Goal: Transaction & Acquisition: Purchase product/service

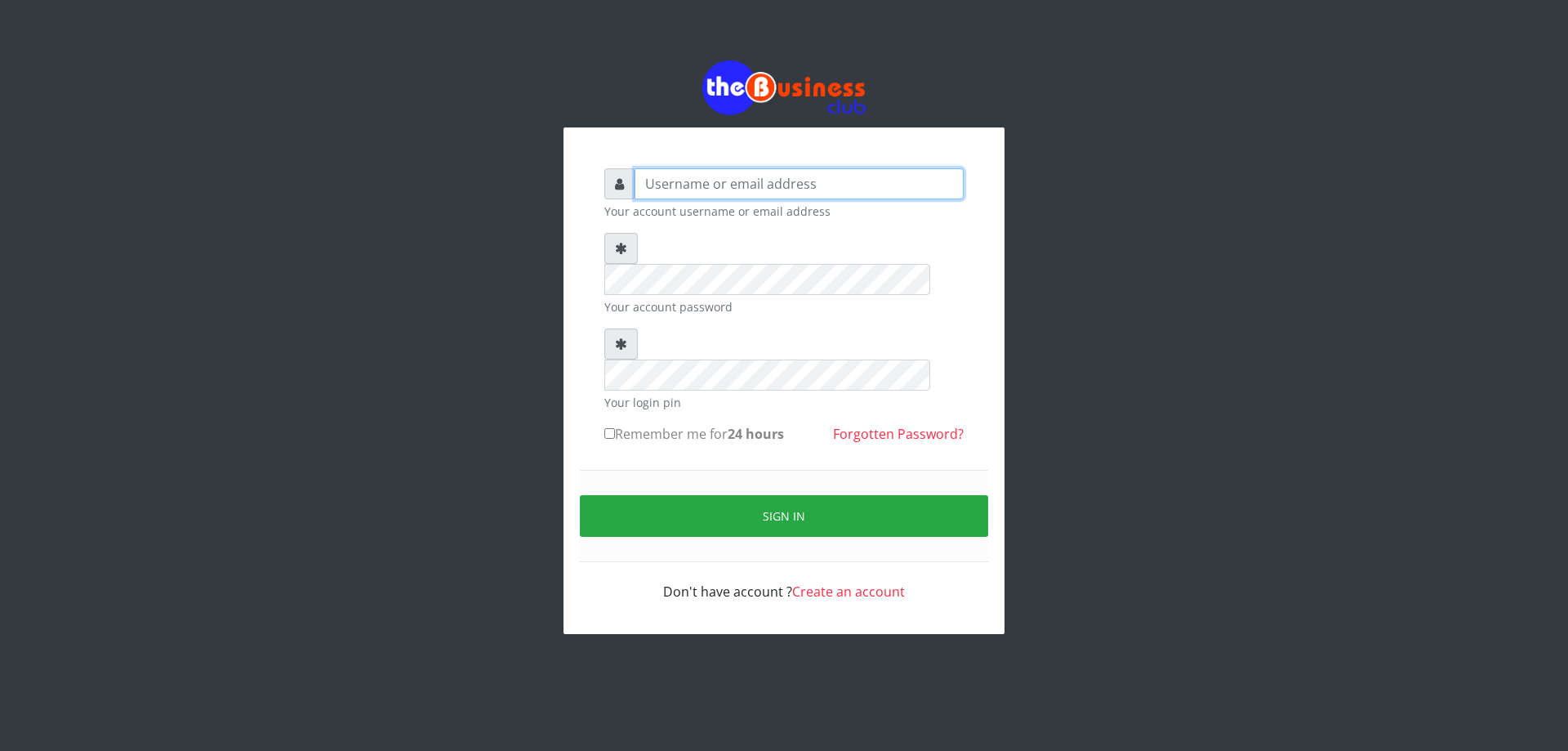
type input "DIACLEF"
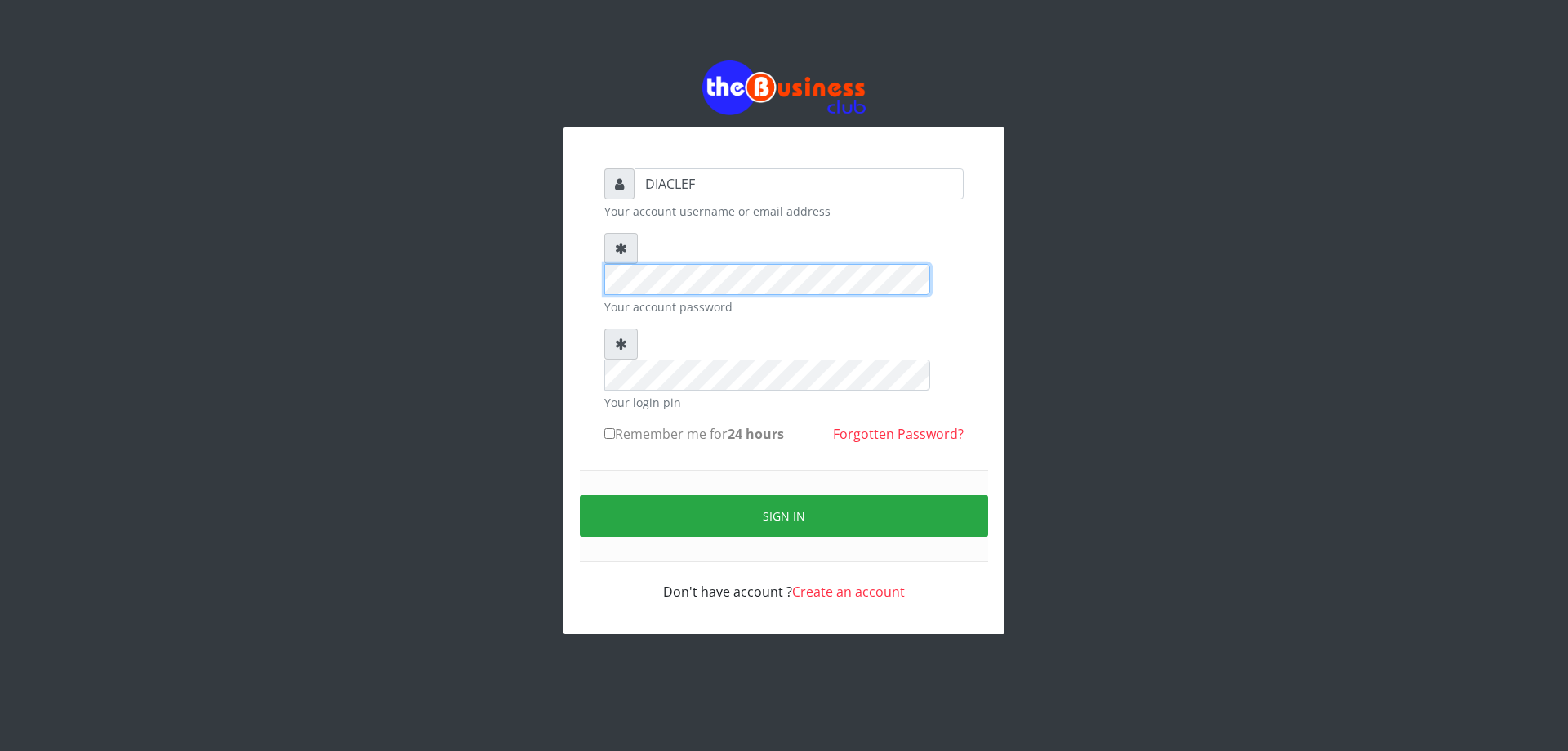
click at [360, 177] on div "DIACLEF Your account username or email address Your account password Your login…" at bounding box center [784, 347] width 931 height 694
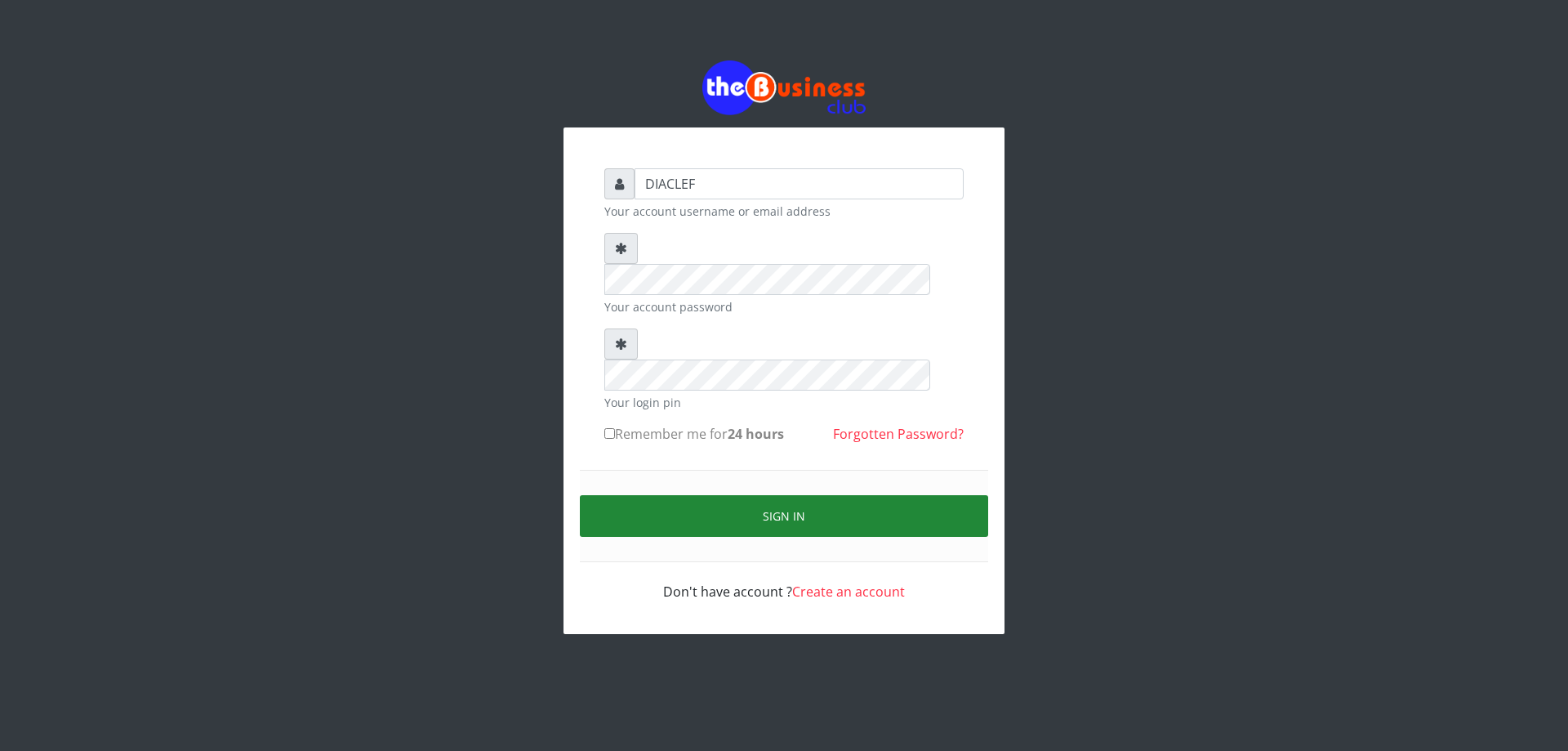
click at [803, 496] on button "Sign in" at bounding box center [784, 517] width 409 height 42
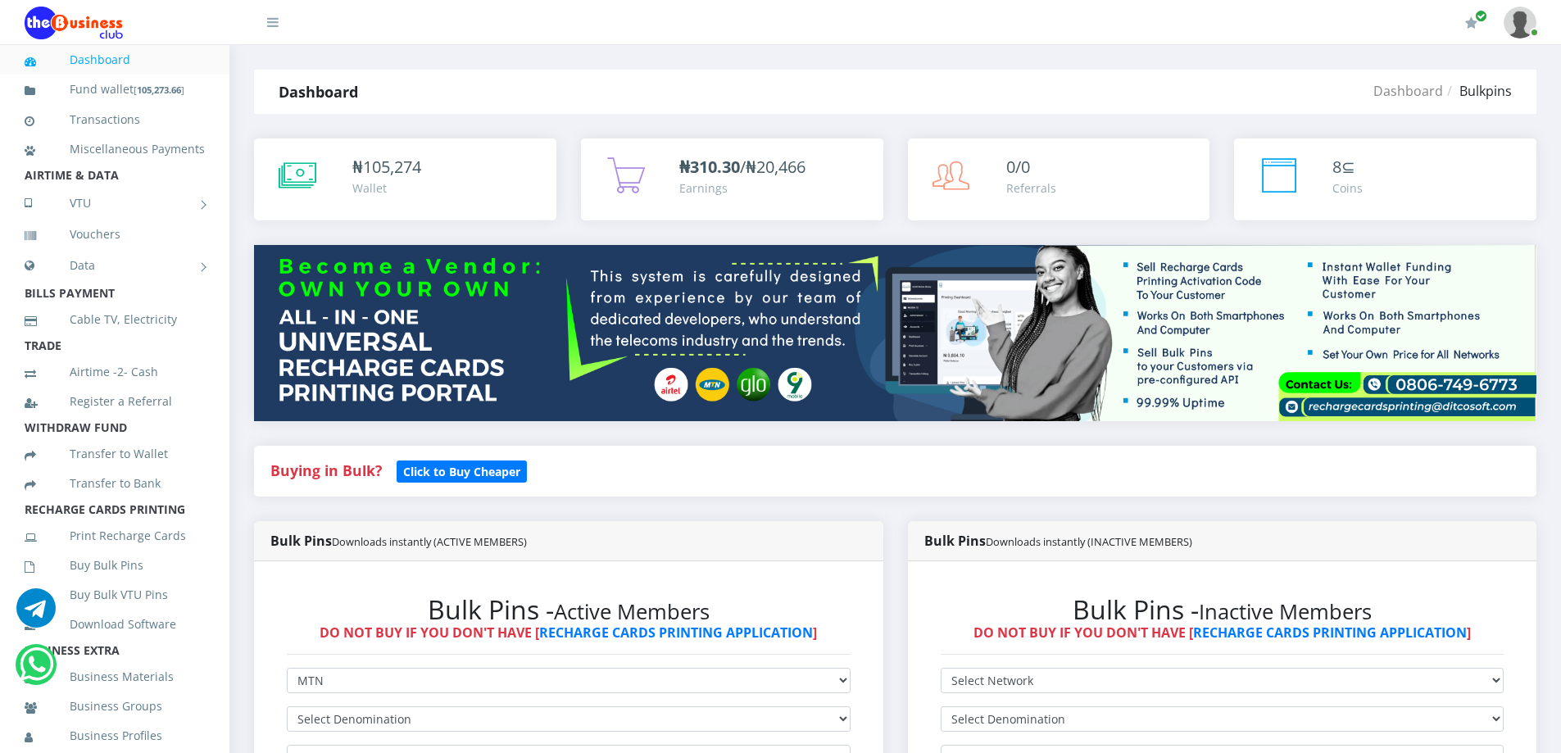
select select "MTN"
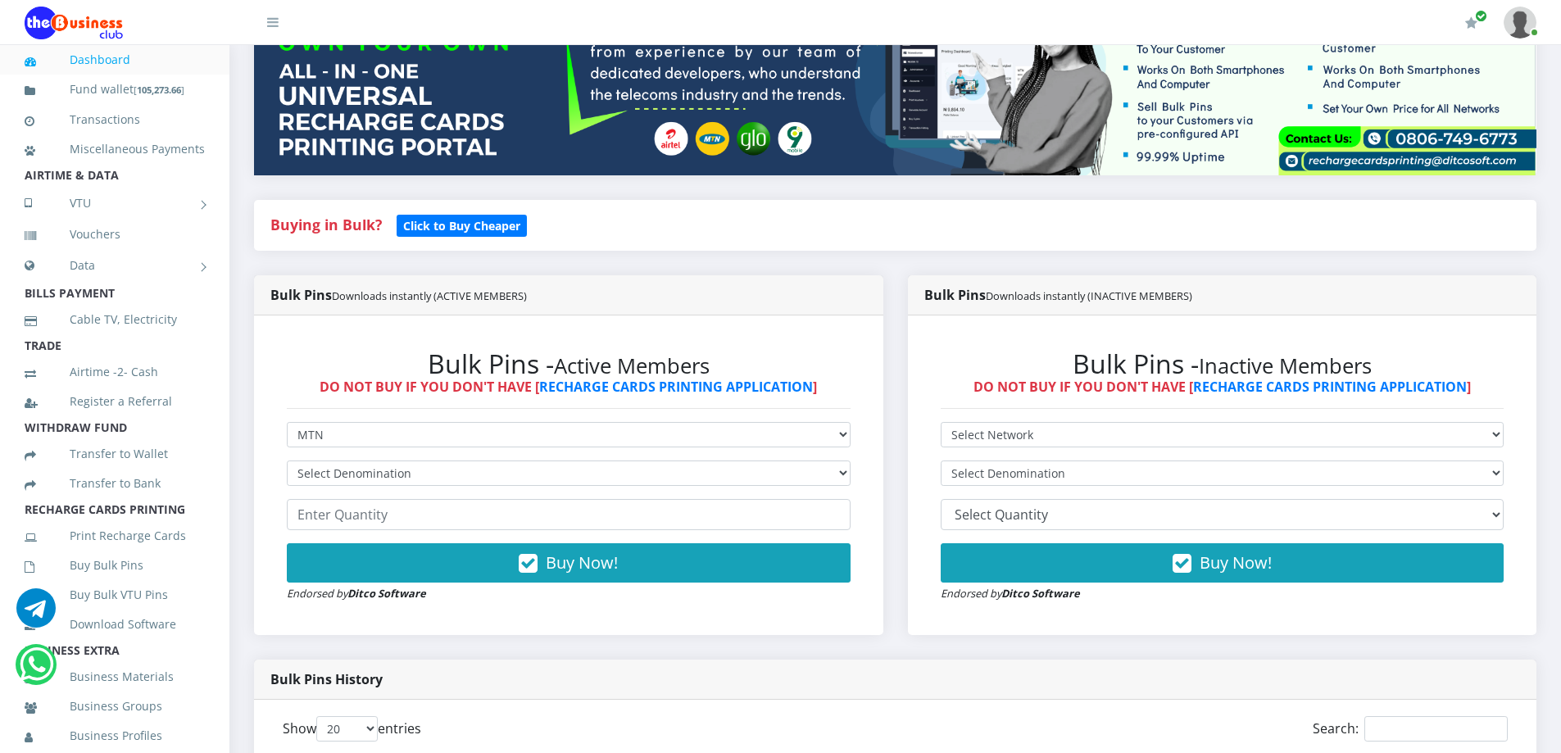
scroll to position [246, 0]
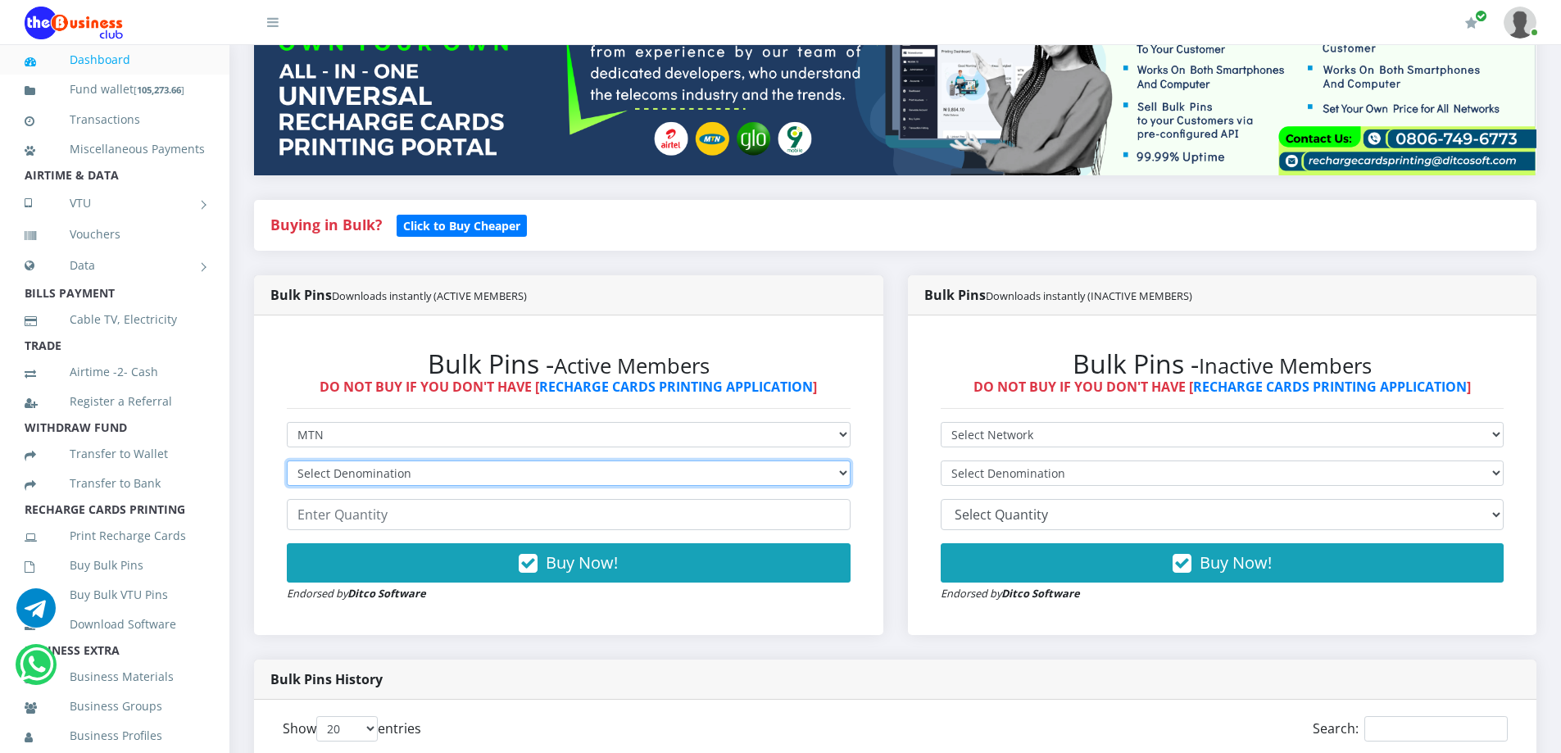
click at [344, 474] on select "Select Denomination MTN NGN100 - ₦96.99 MTN NGN200 - ₦193.98 MTN NGN400 - ₦387.…" at bounding box center [569, 473] width 564 height 25
select select "193.98-200"
click at [287, 461] on select "Select Denomination MTN NGN100 - ₦96.99 MTN NGN200 - ₦193.98 MTN NGN400 - ₦387.…" at bounding box center [569, 473] width 564 height 25
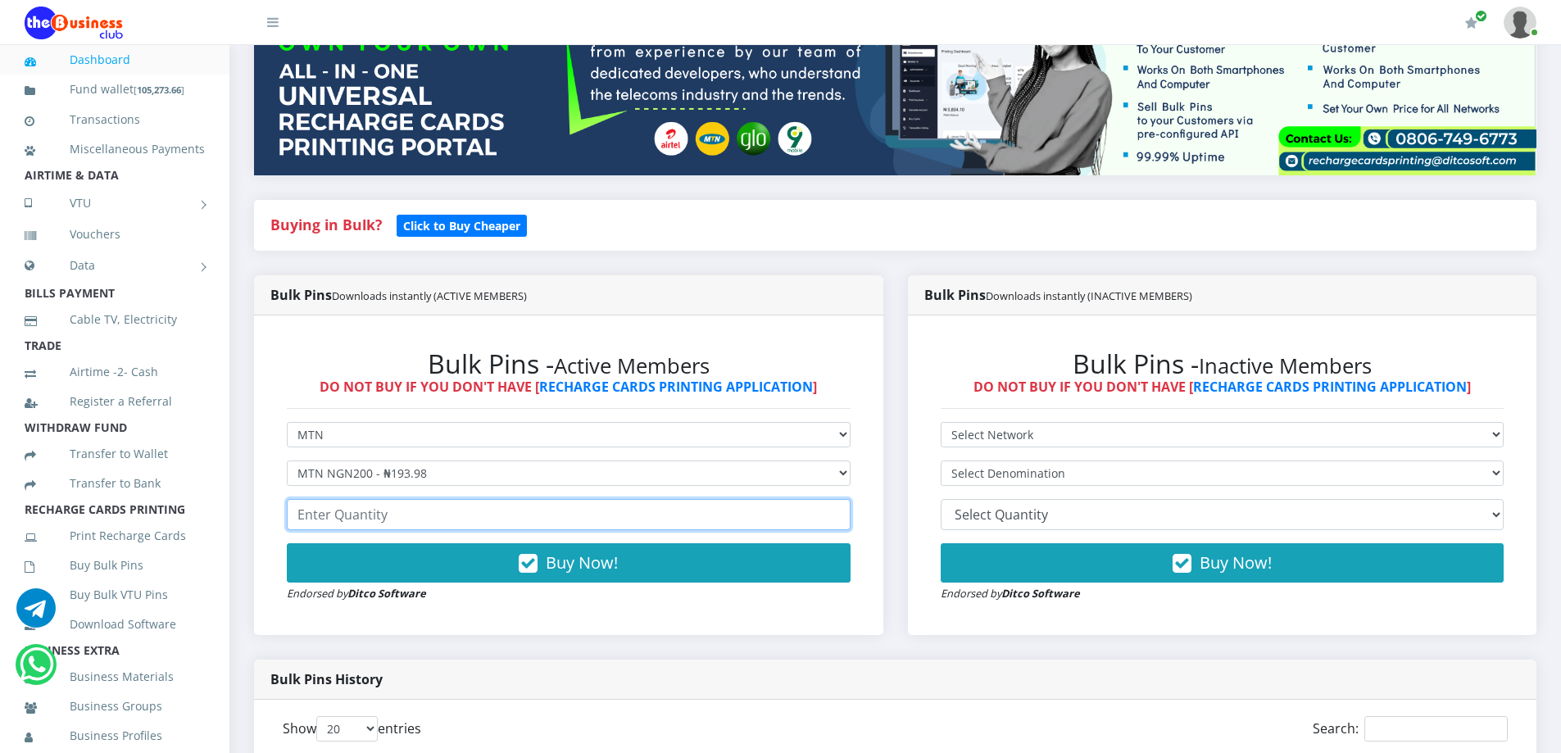
click at [374, 518] on input "number" at bounding box center [569, 514] width 564 height 31
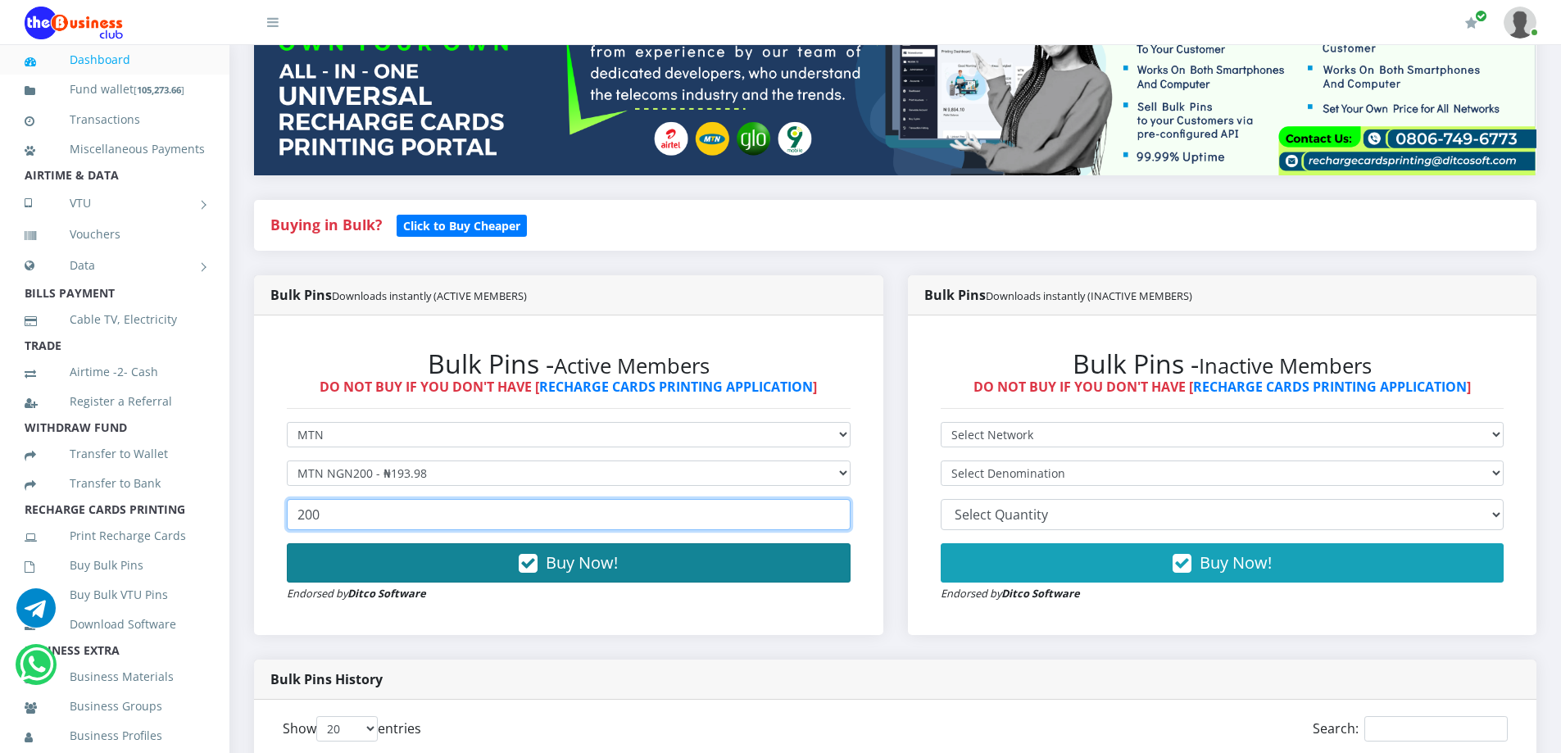
type input "200"
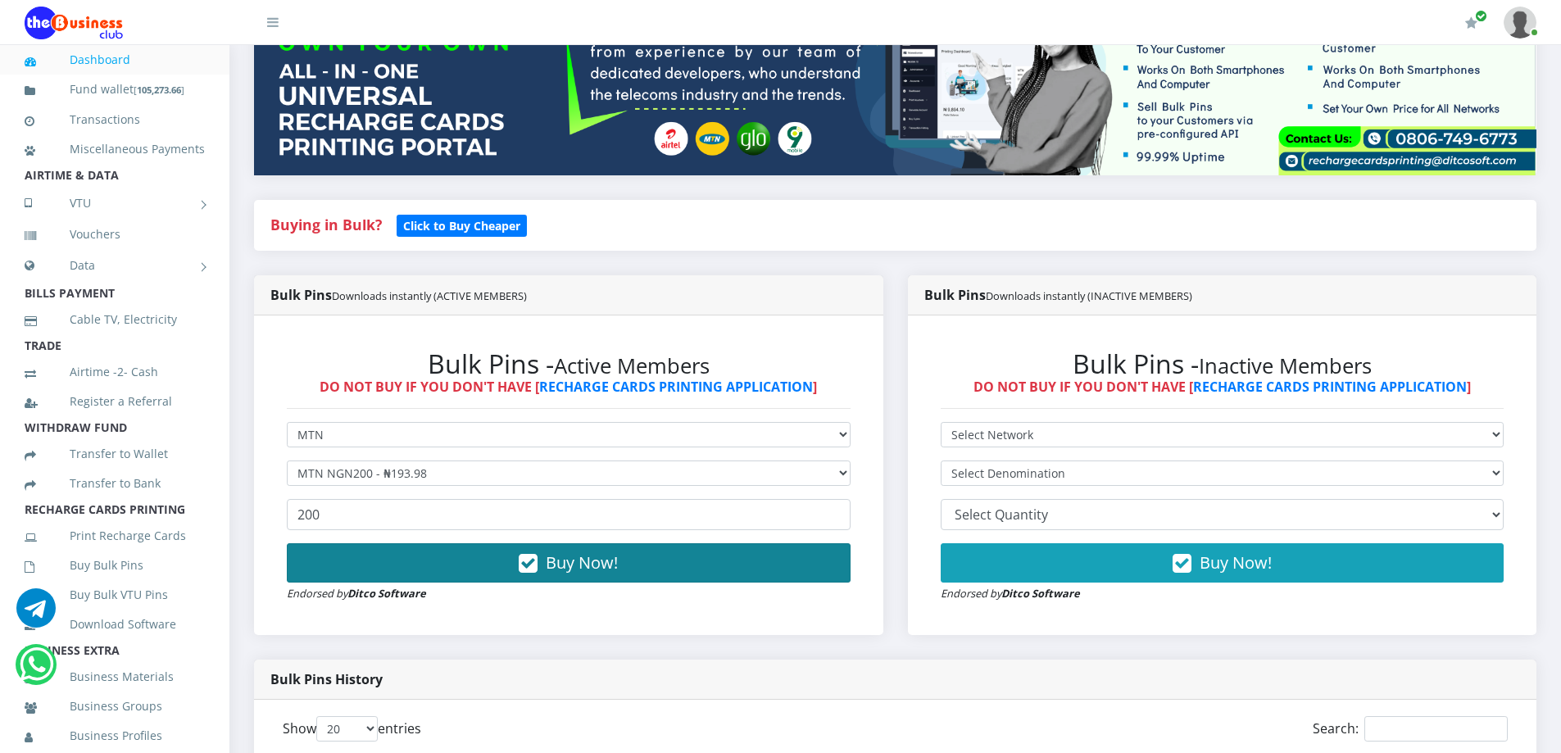
click at [398, 560] on button "Buy Now!" at bounding box center [569, 562] width 564 height 39
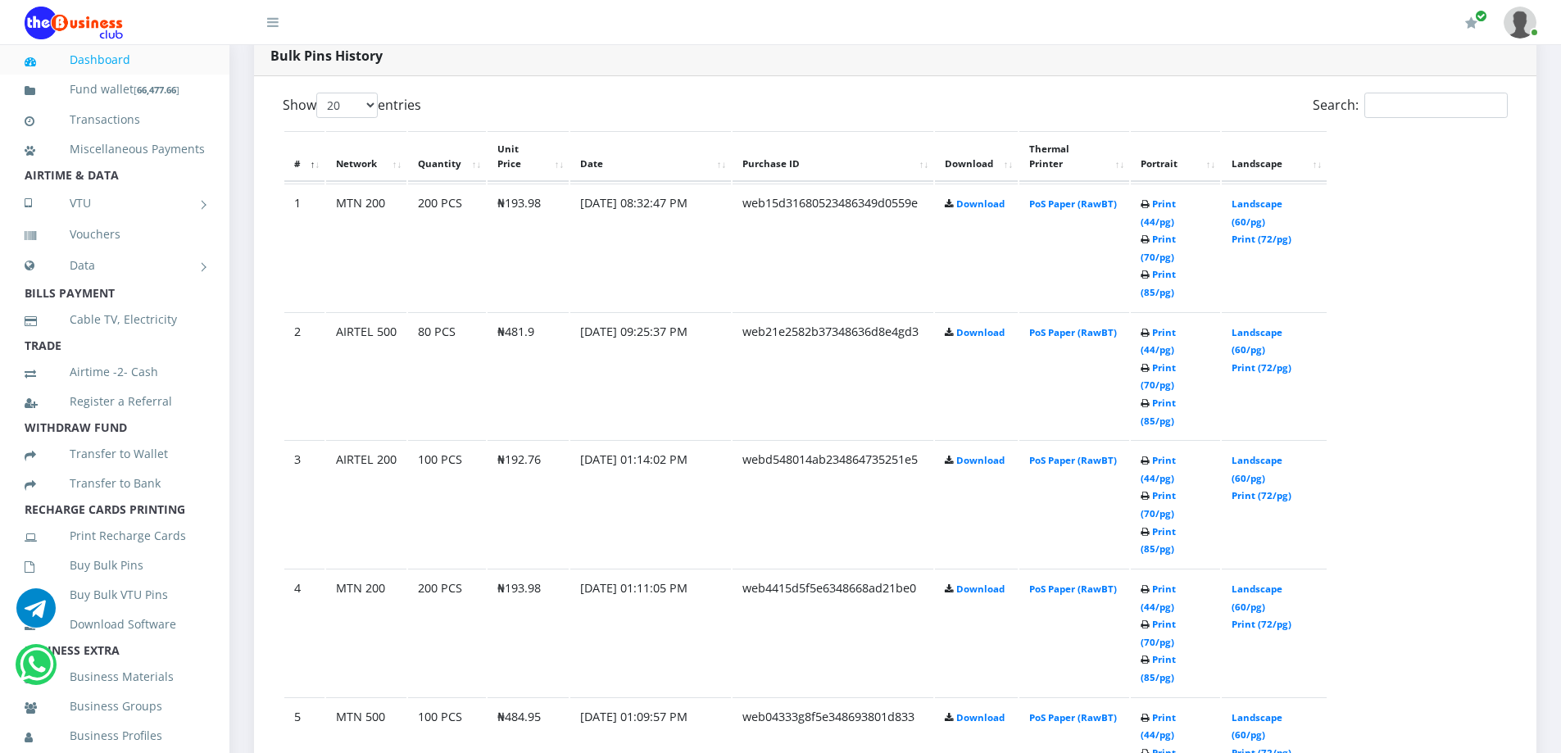
scroll to position [717, 0]
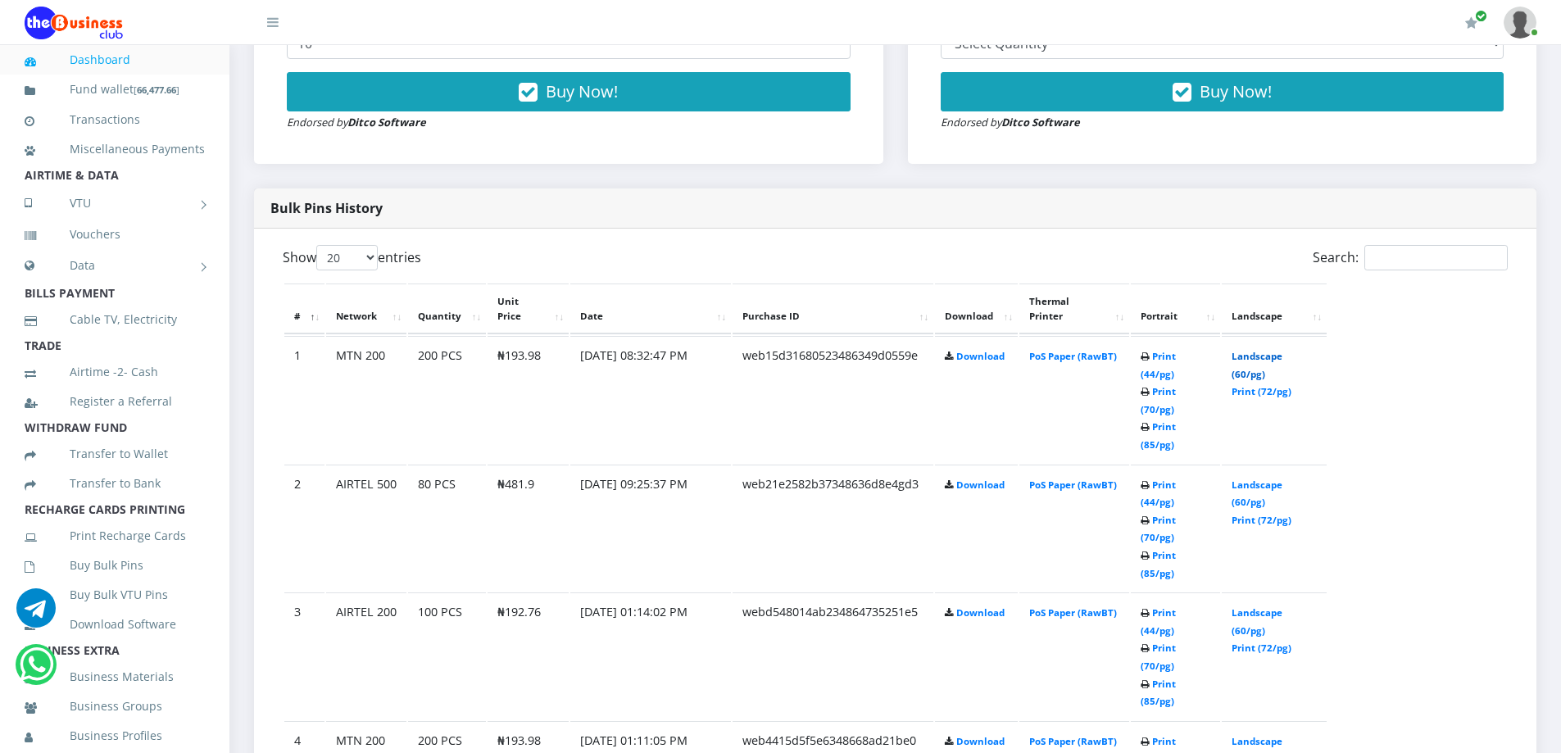
click at [1261, 350] on link "Landscape (60/pg)" at bounding box center [1257, 365] width 51 height 30
click at [108, 584] on link "Buy Bulk Pins" at bounding box center [115, 566] width 180 height 38
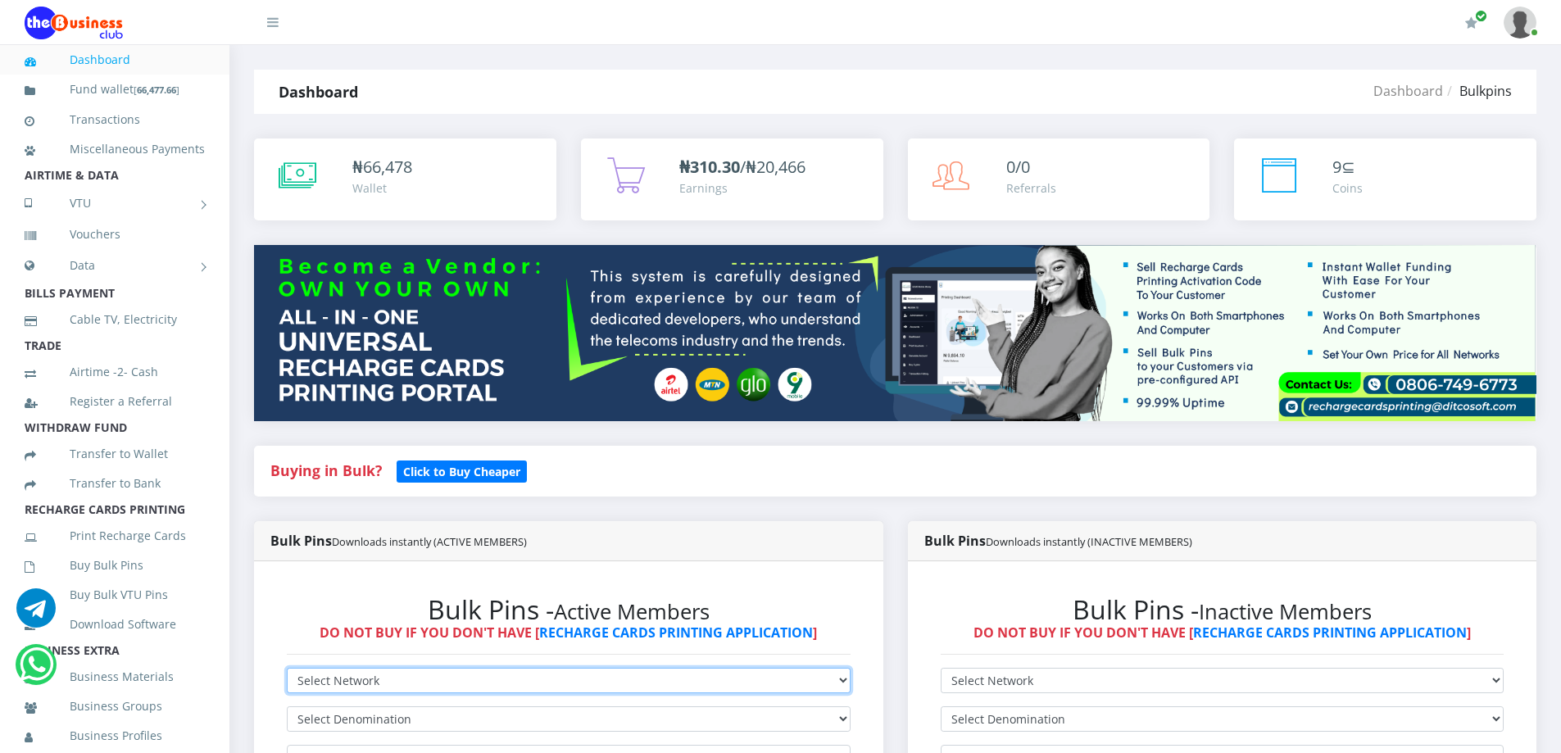
click at [418, 680] on select "Select Network MTN Globacom 9Mobile Airtel" at bounding box center [569, 680] width 564 height 25
select select "Airtel"
click at [287, 668] on select "Select Network MTN Globacom 9Mobile Airtel" at bounding box center [569, 680] width 564 height 25
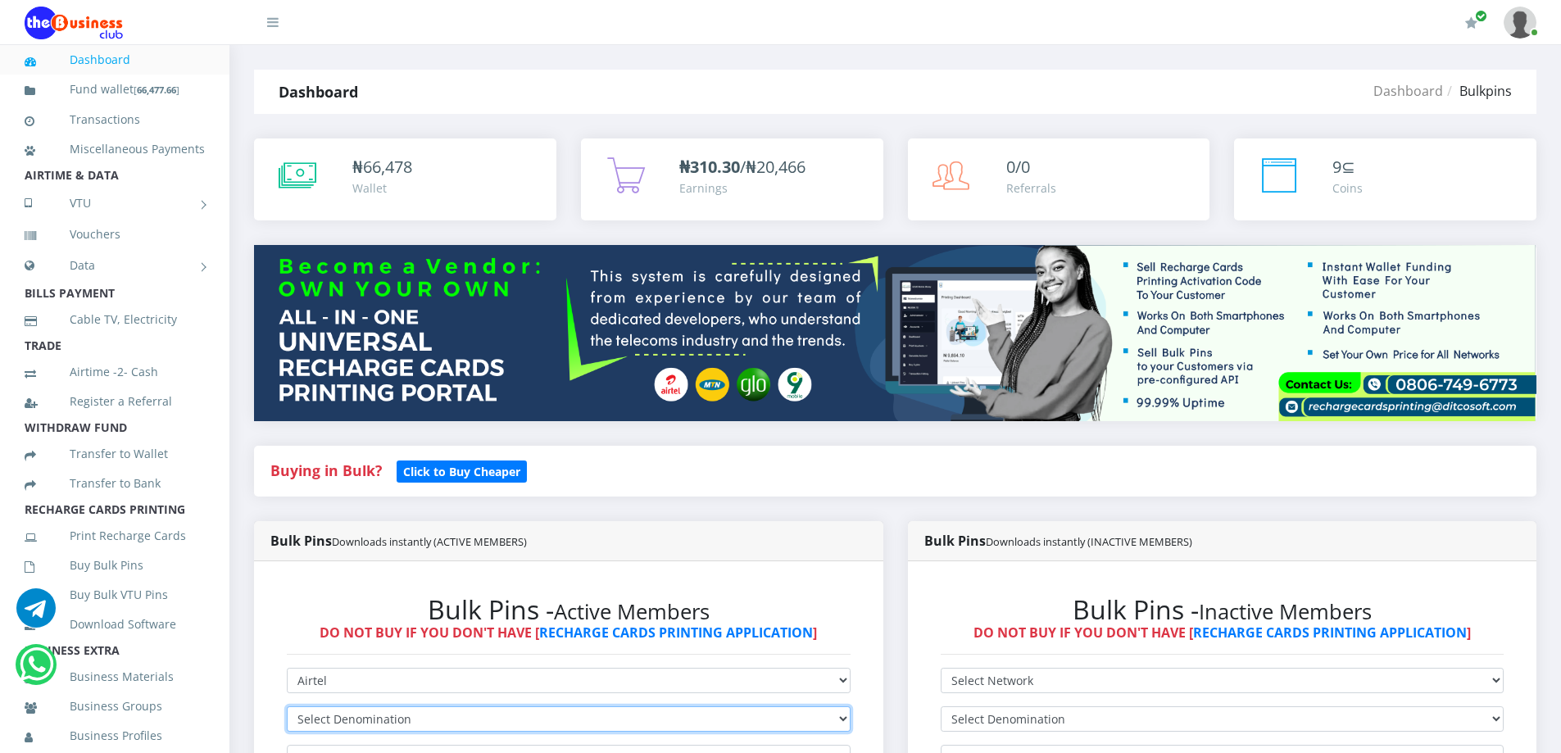
click at [367, 714] on select "Select Denomination Airtel NGN100 - ₦96.38 Airtel NGN200 - ₦192.76 Airtel NGN50…" at bounding box center [569, 718] width 564 height 25
select select "481.9-500"
click at [287, 706] on select "Select Denomination Airtel NGN100 - ₦96.38 Airtel NGN200 - ₦192.76 Airtel NGN50…" at bounding box center [569, 718] width 564 height 25
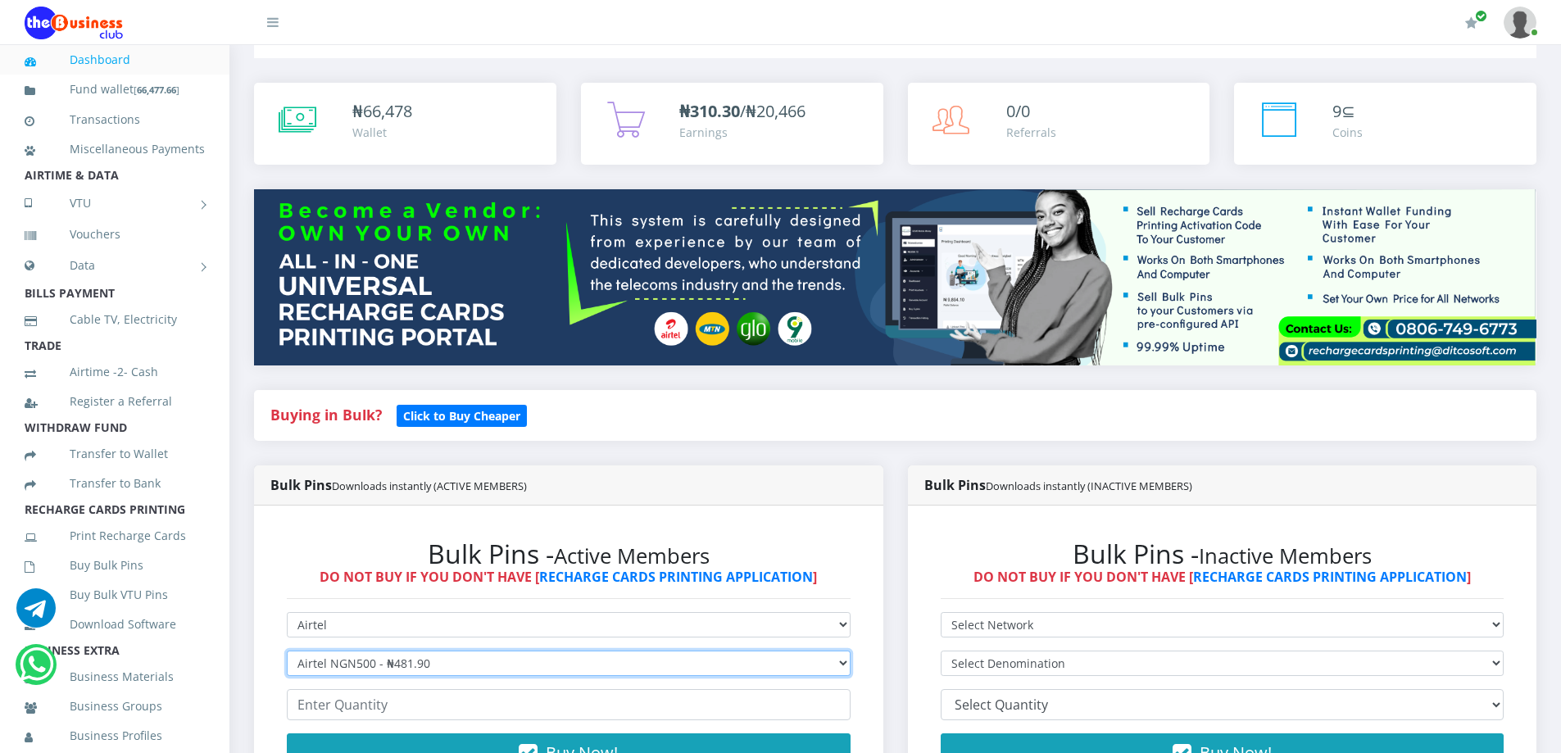
scroll to position [82, 0]
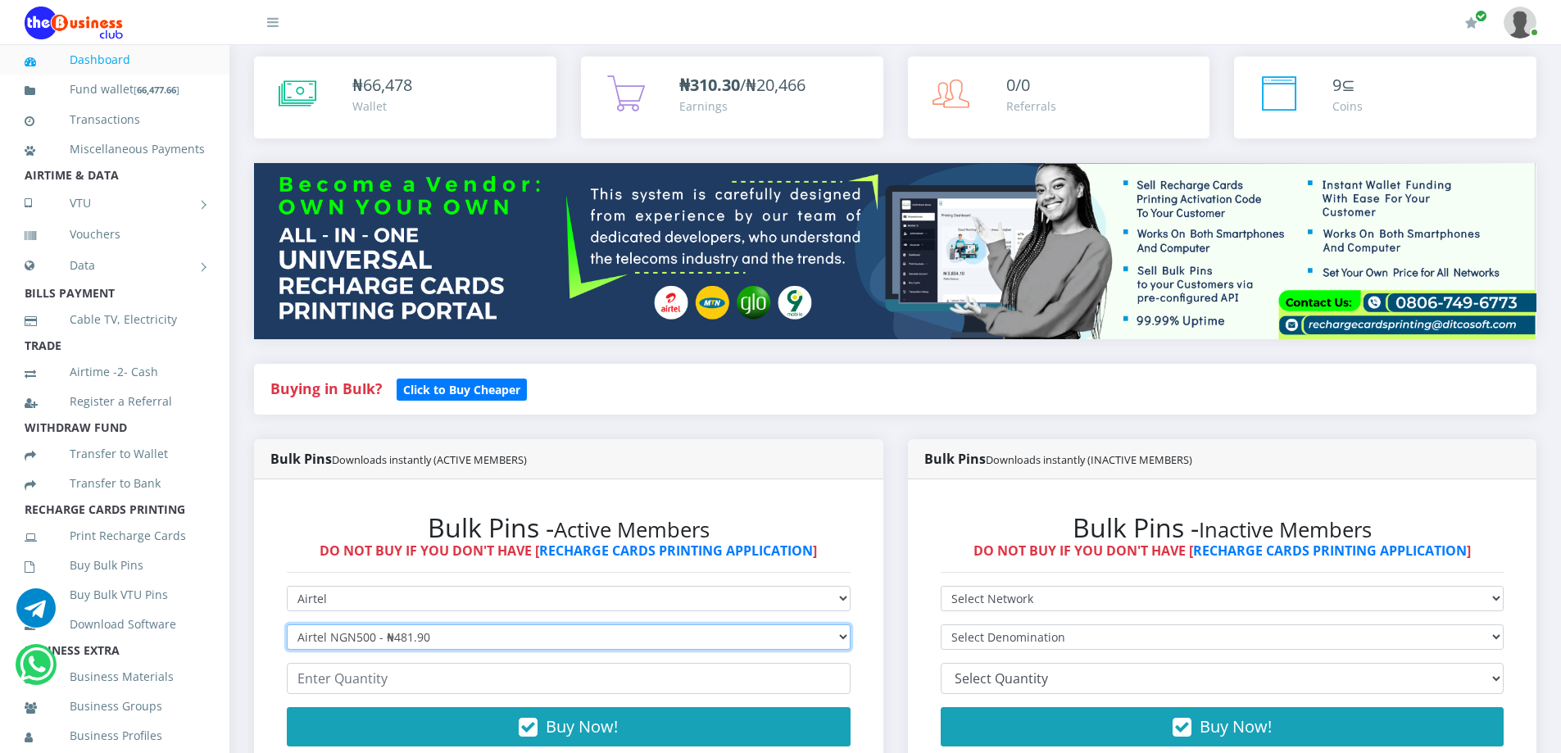
drag, startPoint x: 422, startPoint y: 631, endPoint x: 416, endPoint y: 640, distance: 10.7
click at [422, 631] on select "Select Denomination Airtel NGN100 - ₦96.38 Airtel NGN200 - ₦192.76 Airtel NGN50…" at bounding box center [569, 636] width 564 height 25
